Goal: Information Seeking & Learning: Check status

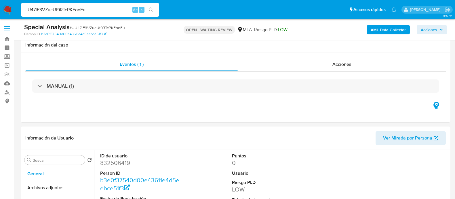
select select "10"
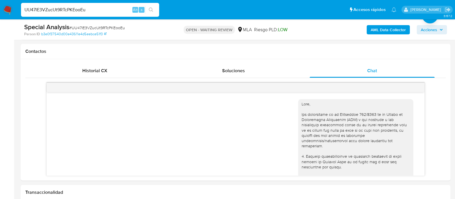
click at [78, 8] on input "UU47lE3VZucUt9RTcPKEooEu" at bounding box center [90, 9] width 138 height 7
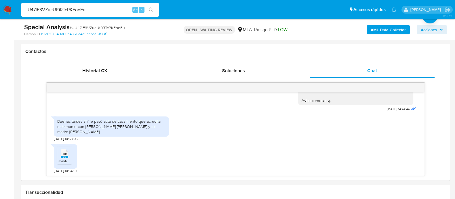
click at [78, 8] on input "UU47lE3VZucUt9RTcPKEooEu" at bounding box center [90, 9] width 138 height 7
click at [84, 7] on input "UU47lE3VZucUt9RTcPKEooEu" at bounding box center [90, 9] width 138 height 7
click at [67, 13] on input "UU47lE3VZucUt9RTcPKEooEu" at bounding box center [90, 9] width 138 height 7
click at [66, 10] on input "UU47lE3VZucUt9RTcPKEooEu" at bounding box center [90, 9] width 138 height 7
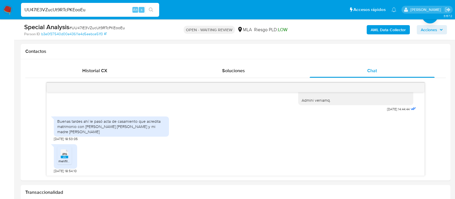
click at [66, 10] on input "UU47lE3VZucUt9RTcPKEooEu" at bounding box center [90, 9] width 138 height 7
paste input "yFZdo2Uk95CXZ4OVKb5d9ZA"
type input "yFZdo2Uk95CXZ4OVKb5d9ZAu"
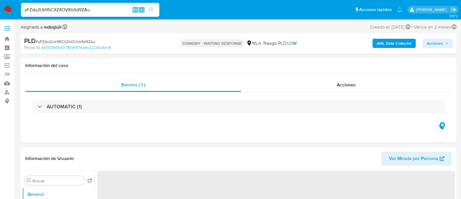
select select "10"
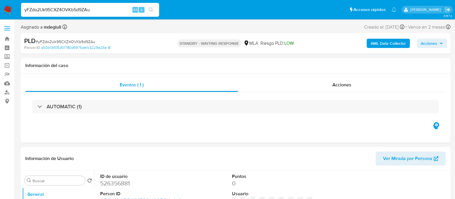
click at [78, 11] on input "yFZdo2Uk95CXZ4OVKb5d9ZAu" at bounding box center [90, 9] width 138 height 7
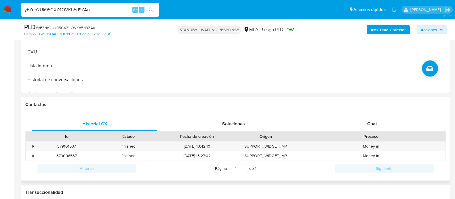
scroll to position [216, 0]
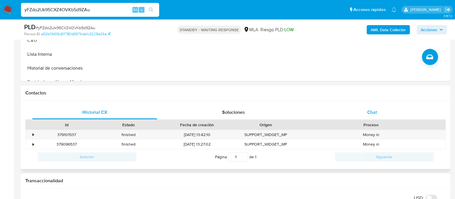
click at [349, 105] on div "Chat" at bounding box center [372, 112] width 125 height 14
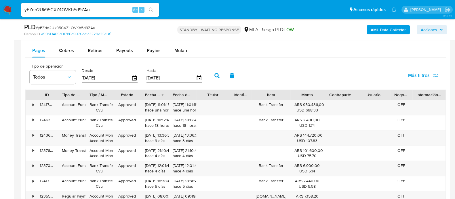
scroll to position [648, 0]
click at [63, 4] on div "yFZdo2Uk95CXZ4OVKb5d9ZAu Alt s" at bounding box center [90, 10] width 138 height 14
click at [60, 8] on input "yFZdo2Uk95CXZ4OVKb5d9ZAu" at bounding box center [90, 9] width 138 height 7
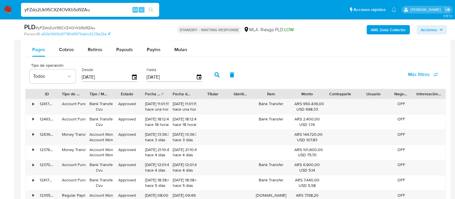
paste input "Cea1yPvkhExRbxOORtXdmnwl"
type input "Cea1yPvkhExRbxOORtXdmnwl"
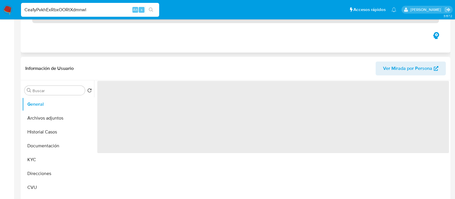
scroll to position [144, 0]
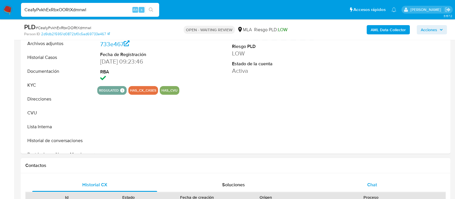
select select "10"
click at [354, 178] on div "Chat" at bounding box center [372, 184] width 125 height 14
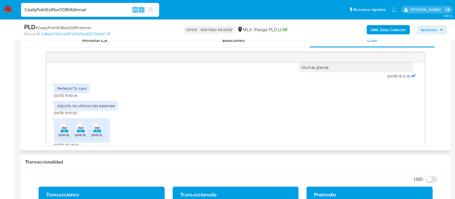
scroll to position [455, 0]
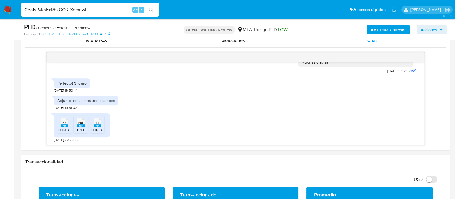
click at [66, 9] on input "Cea1yPvkhExRbxOORtXdmnwl" at bounding box center [90, 9] width 138 height 7
paste input "OoJ7oLLbn94UqlMAYTzf6B5U"
type input "OoJ7oLLbn94UqlMAYTzf6B5U"
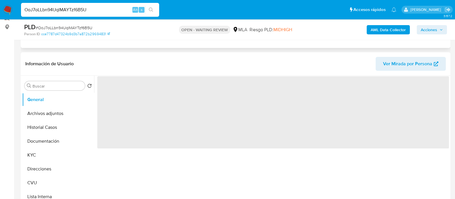
scroll to position [180, 0]
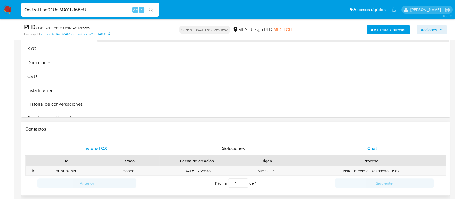
click at [362, 142] on div "Chat" at bounding box center [372, 148] width 125 height 14
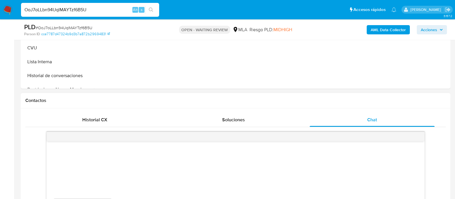
scroll to position [288, 0]
select select "10"
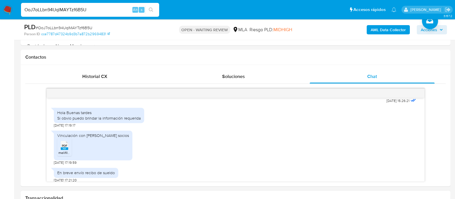
scroll to position [694, 0]
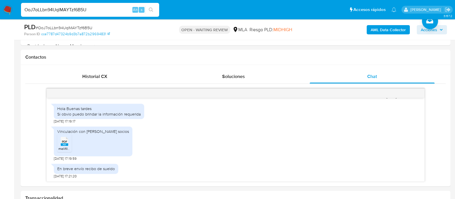
click at [71, 10] on input "OoJ7oLLbn94UqlMAYTzf6B5U" at bounding box center [90, 9] width 138 height 7
paste input "mEd68ZWVvcujuU8pgSraOIAu"
type input "mEd68ZWVvcujuU8pgSraOIAu"
click at [153, 8] on icon "search-icon" at bounding box center [151, 9] width 5 height 5
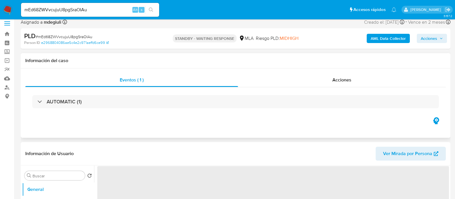
scroll to position [144, 0]
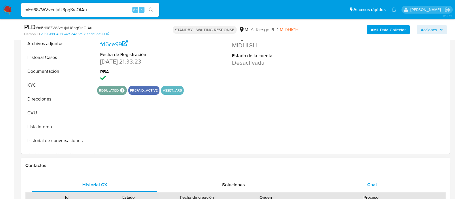
click at [344, 179] on div "Chat" at bounding box center [372, 184] width 125 height 14
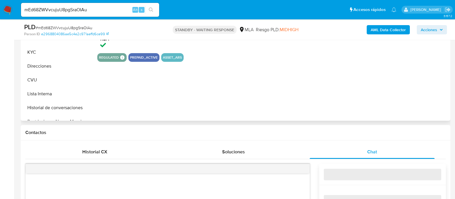
select select "10"
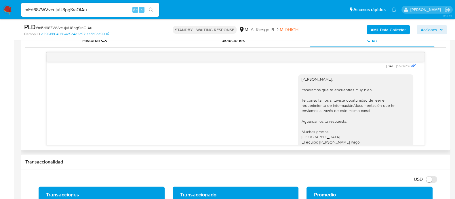
scroll to position [562, 0]
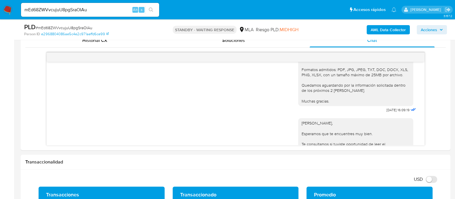
click at [54, 14] on div "mEd68ZWVvcujuU8pgSraOIAu Alt s" at bounding box center [90, 10] width 138 height 14
click at [56, 10] on input "mEd68ZWVvcujuU8pgSraOIAu" at bounding box center [90, 9] width 138 height 7
paste input "qisbEyxUCdRA2zXz9IeKUWrO"
type input "qisbEyxUCdRA2zXz9IeKUWrO"
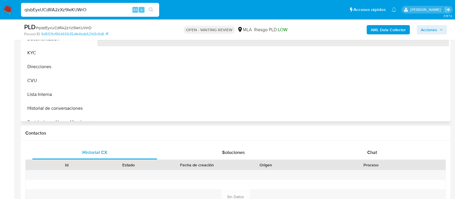
scroll to position [180, 0]
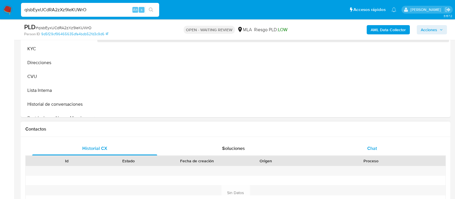
click at [341, 142] on div "Chat" at bounding box center [372, 148] width 125 height 14
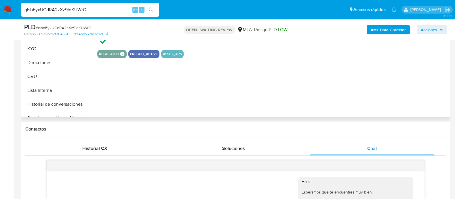
scroll to position [553, 0]
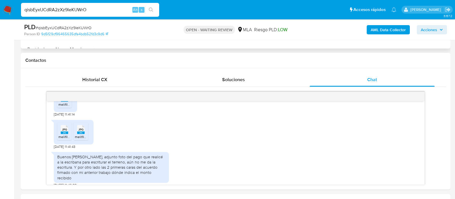
select select "10"
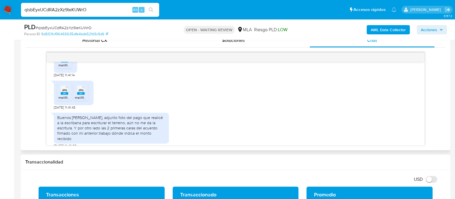
scroll to position [517, 0]
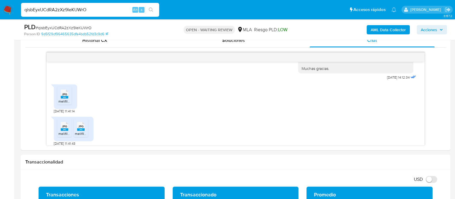
click at [76, 9] on input "qisbEyxUCdRA2zXz9IeKUWrO" at bounding box center [90, 9] width 138 height 7
paste input "HImiXsKnF2ERIPJ8RIBkl8fM"
type input "HImiXsKnF2ERIPJ8RIBkl8fM"
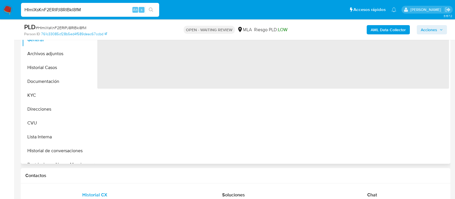
scroll to position [144, 0]
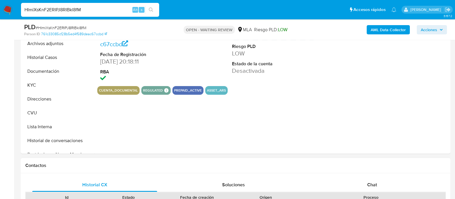
drag, startPoint x: 356, startPoint y: 180, endPoint x: 356, endPoint y: 175, distance: 5.2
click at [356, 179] on div "Chat" at bounding box center [372, 184] width 125 height 14
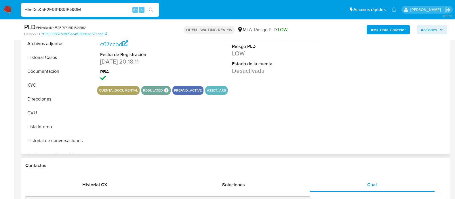
select select "10"
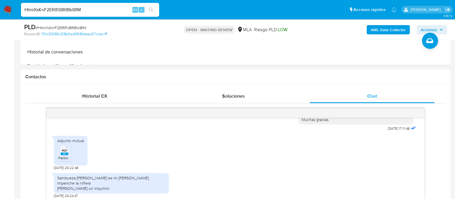
scroll to position [216, 0]
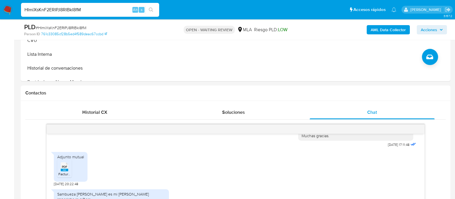
click at [72, 11] on input "HImiXsKnF2ERIPJ8RIBkl8fM" at bounding box center [90, 9] width 138 height 7
paste input "AepGSERPWzzuqwHdVMxxwqWO"
type input "AepGSERPWzzuqwHdVMxxwqWO"
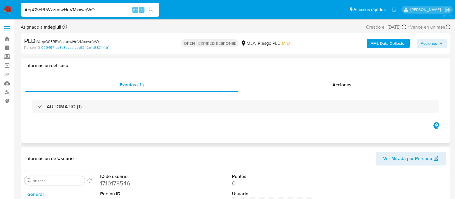
select select "10"
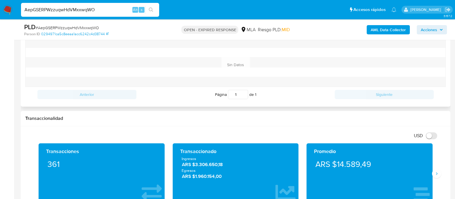
scroll to position [252, 0]
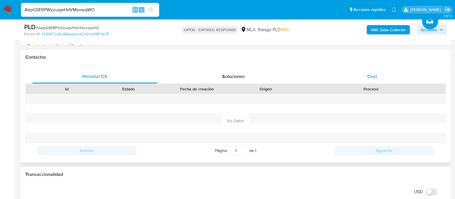
click at [352, 72] on div "Chat" at bounding box center [372, 76] width 125 height 14
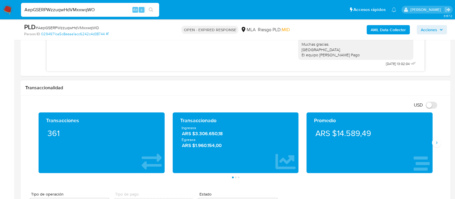
scroll to position [396, 0]
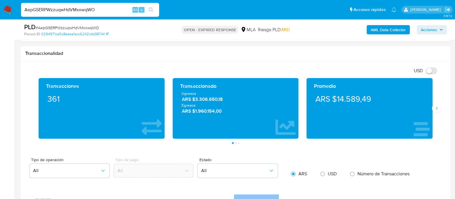
click at [436, 113] on div "Promedio ARS $14.589,49" at bounding box center [370, 108] width 134 height 61
click at [438, 109] on icon "Siguiente" at bounding box center [437, 108] width 5 height 5
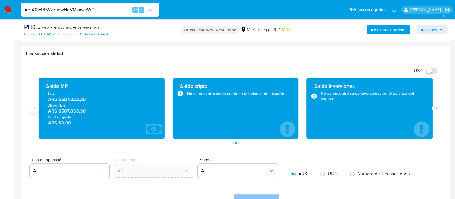
click at [34, 111] on button "Anterior" at bounding box center [34, 107] width 9 height 9
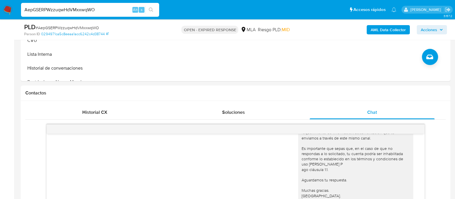
scroll to position [144, 0]
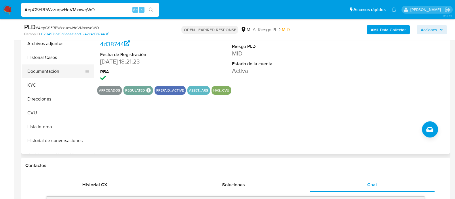
click at [40, 74] on button "Documentación" at bounding box center [55, 71] width 67 height 14
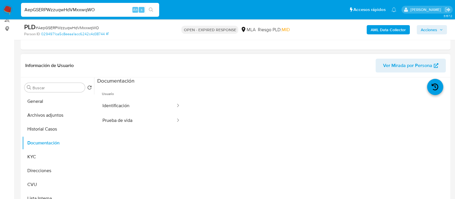
scroll to position [72, 0]
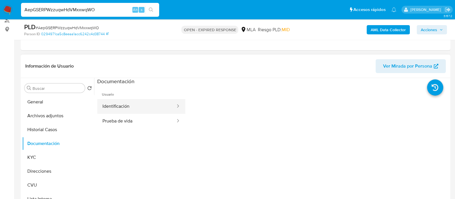
click at [132, 108] on button "Identificación" at bounding box center [136, 106] width 79 height 15
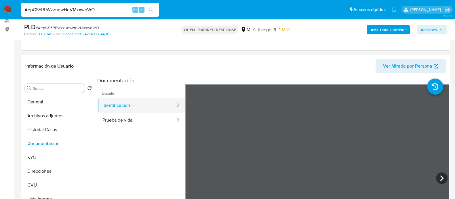
scroll to position [0, 0]
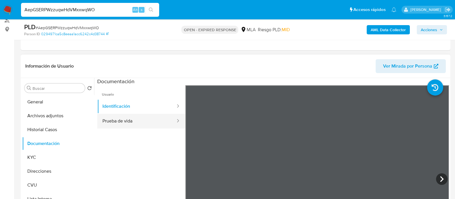
click at [134, 116] on button "Prueba de vida" at bounding box center [136, 121] width 79 height 15
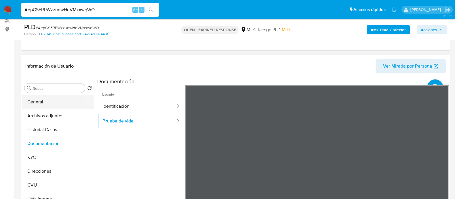
click at [53, 99] on button "General" at bounding box center [55, 102] width 67 height 14
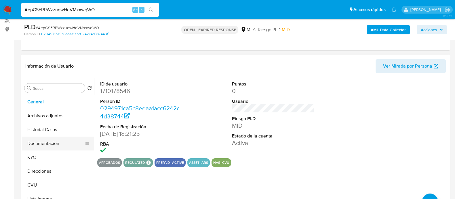
click at [46, 143] on button "Documentación" at bounding box center [55, 143] width 67 height 14
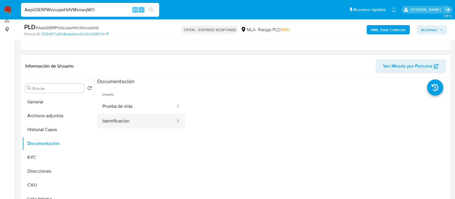
click at [133, 126] on button "Identificación" at bounding box center [136, 121] width 79 height 15
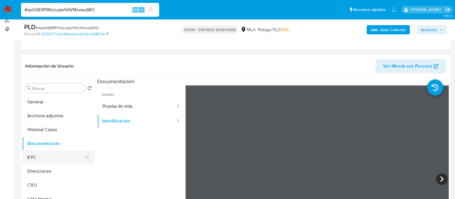
click at [45, 159] on button "KYC" at bounding box center [55, 157] width 67 height 14
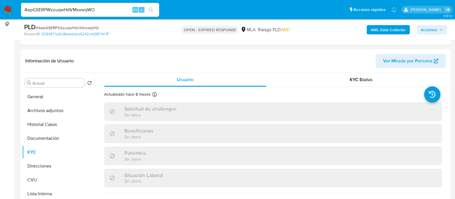
scroll to position [72, 0]
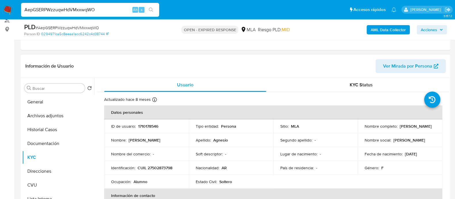
click at [146, 125] on p "1710178546" at bounding box center [148, 125] width 20 height 5
copy p "1710178546"
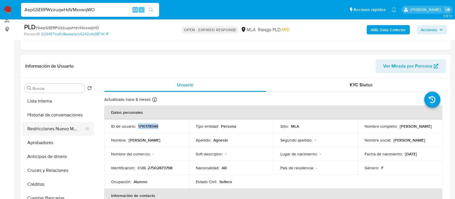
scroll to position [108, 0]
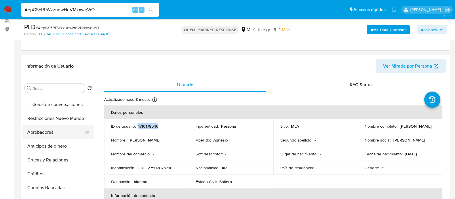
click at [49, 130] on button "Aprobadores" at bounding box center [55, 132] width 67 height 14
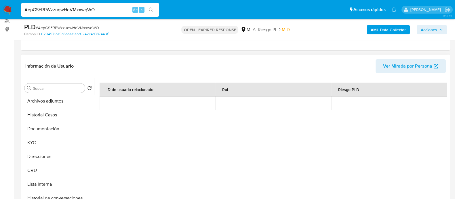
scroll to position [0, 0]
click at [45, 182] on button "CVU" at bounding box center [55, 185] width 67 height 14
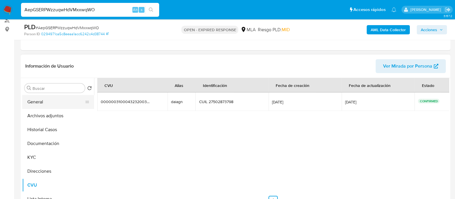
click at [36, 97] on button "General" at bounding box center [55, 102] width 67 height 14
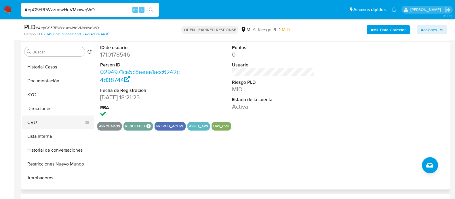
scroll to position [36, 0]
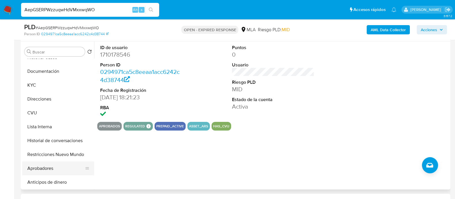
click at [45, 165] on button "Aprobadores" at bounding box center [55, 168] width 67 height 14
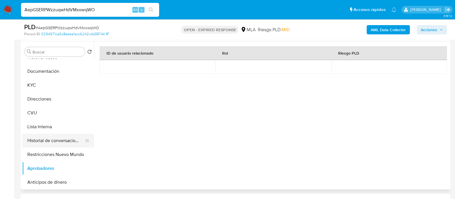
scroll to position [0, 0]
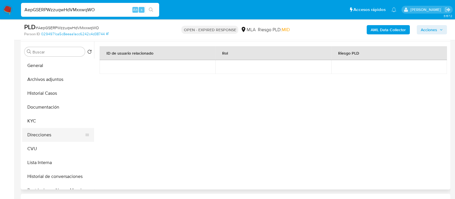
click at [44, 133] on button "Direcciones" at bounding box center [55, 135] width 67 height 14
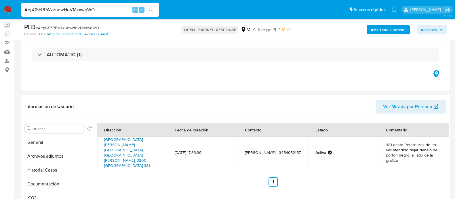
scroll to position [72, 0]
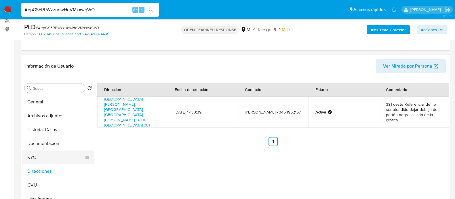
click at [33, 155] on button "KYC" at bounding box center [55, 157] width 67 height 14
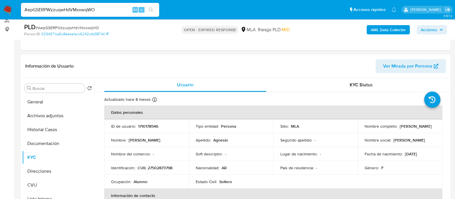
click at [7, 10] on img at bounding box center [8, 10] width 10 height 10
